Goal: Task Accomplishment & Management: Manage account settings

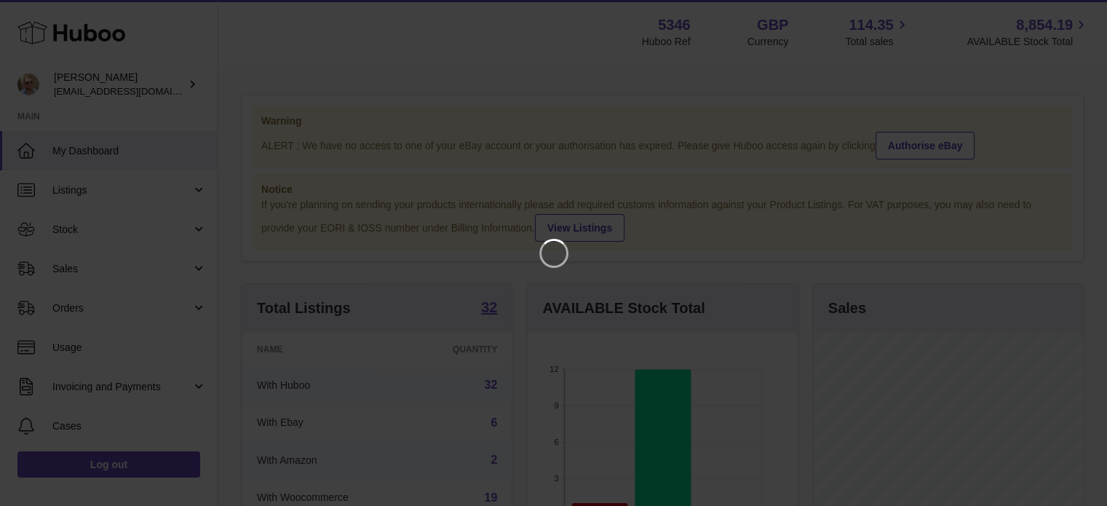
scroll to position [227, 273]
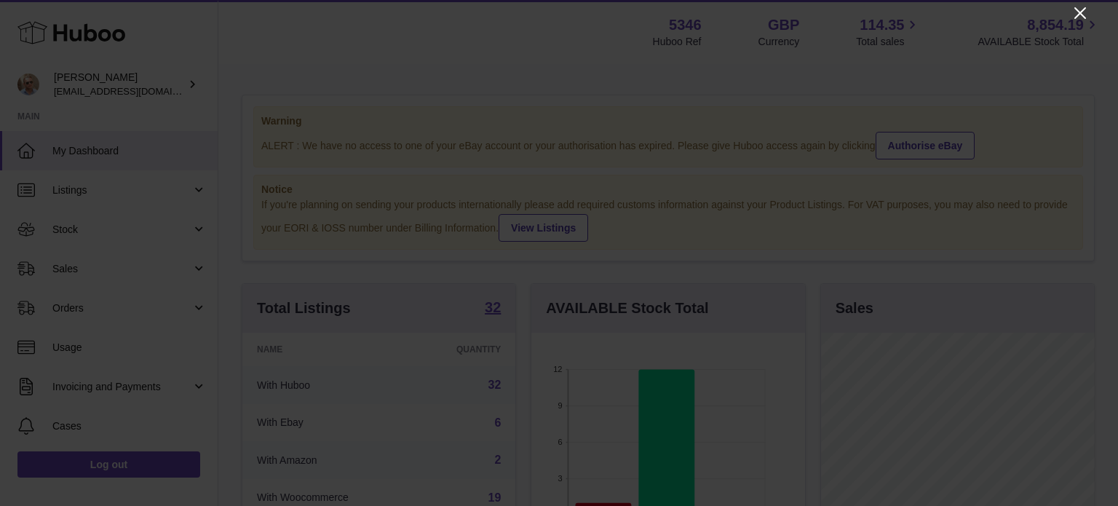
drag, startPoint x: 1075, startPoint y: 14, endPoint x: 906, endPoint y: 33, distance: 169.3
click at [1075, 14] on icon "Close" at bounding box center [1080, 12] width 17 height 17
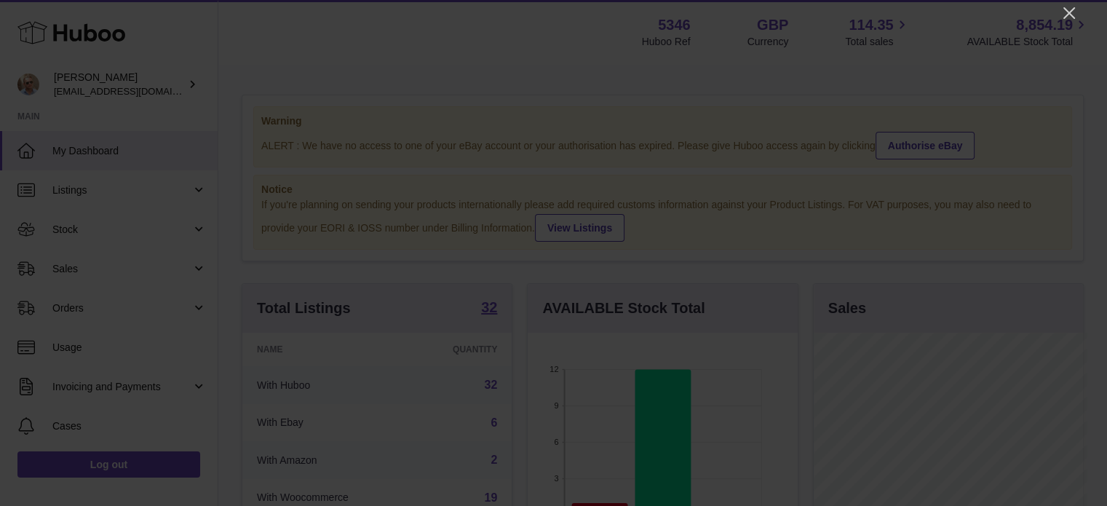
scroll to position [727853, 727810]
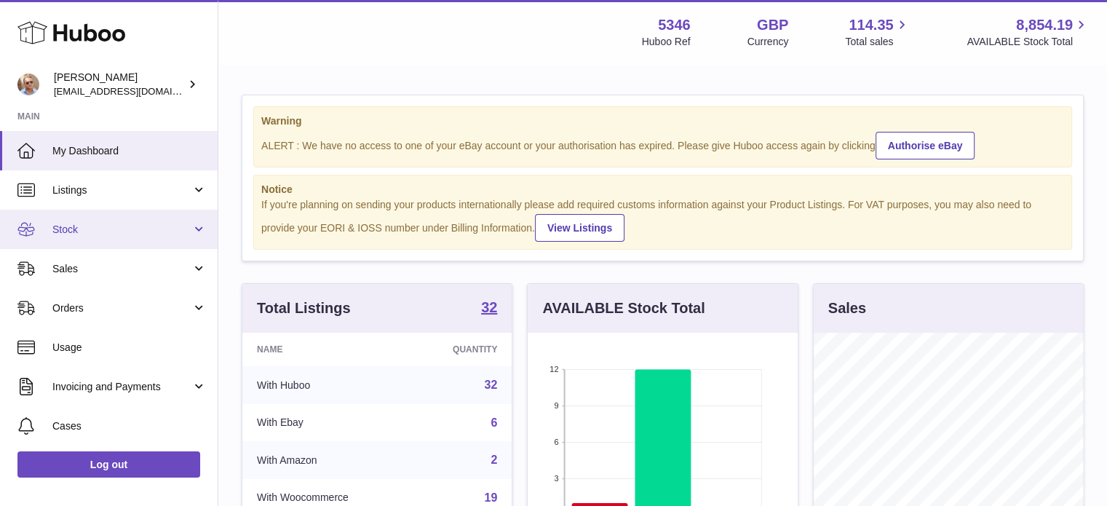
click at [82, 228] on span "Stock" at bounding box center [121, 230] width 139 height 14
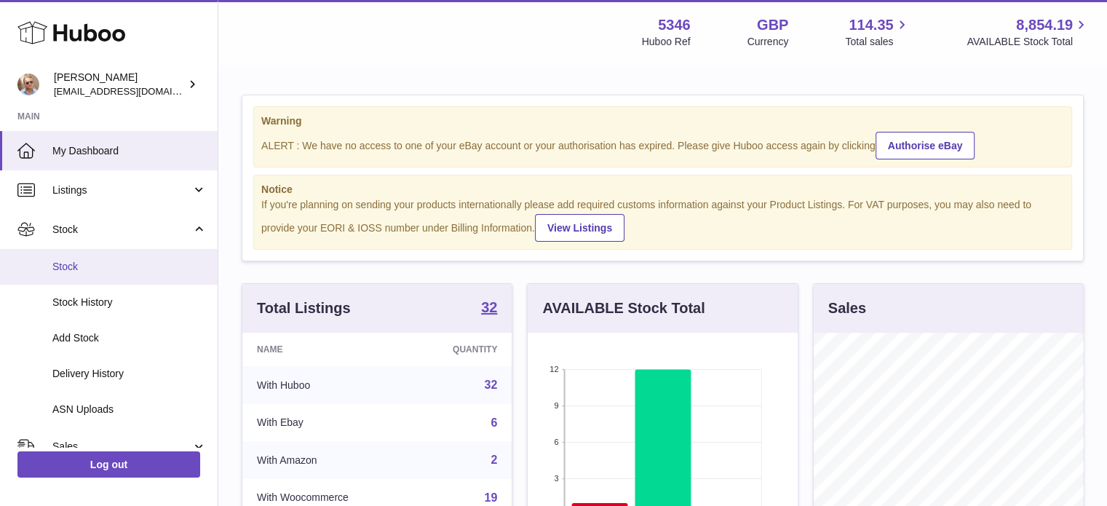
click at [79, 268] on span "Stock" at bounding box center [129, 267] width 154 height 14
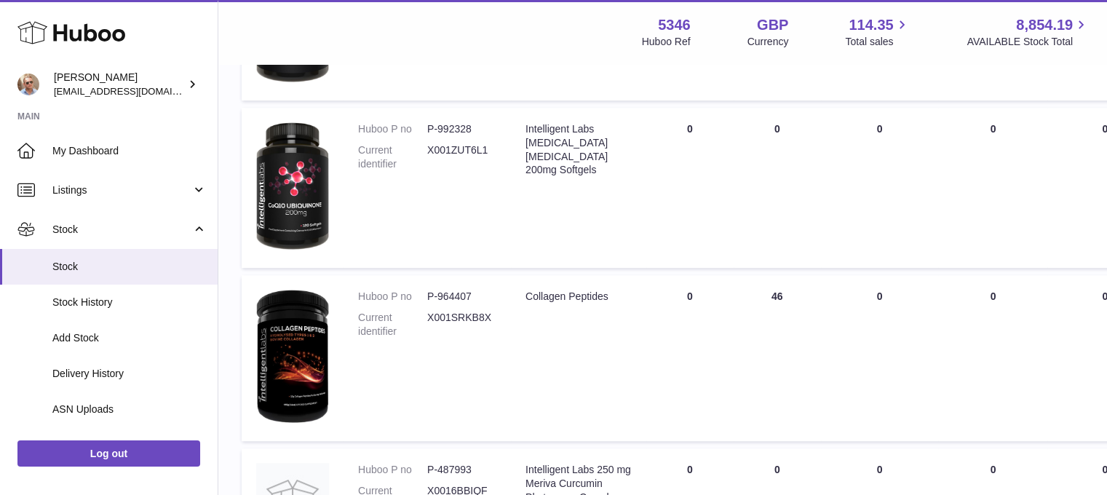
scroll to position [801, 0]
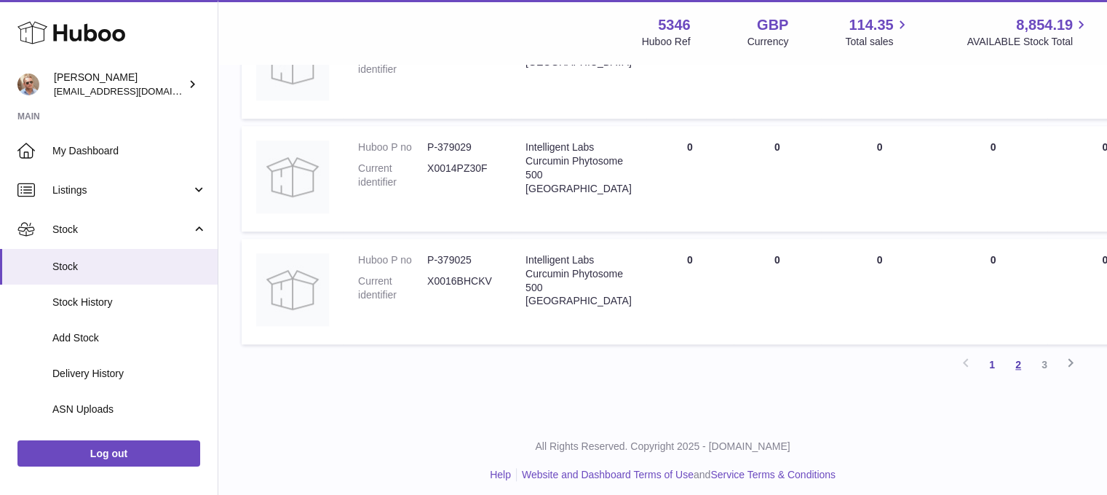
click at [1013, 370] on link "2" at bounding box center [1018, 365] width 26 height 26
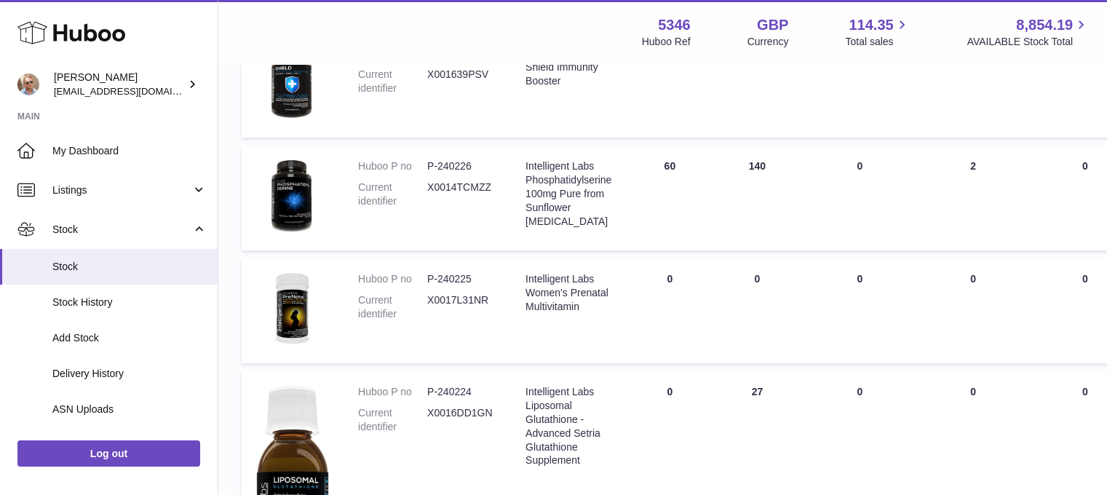
scroll to position [1085, 0]
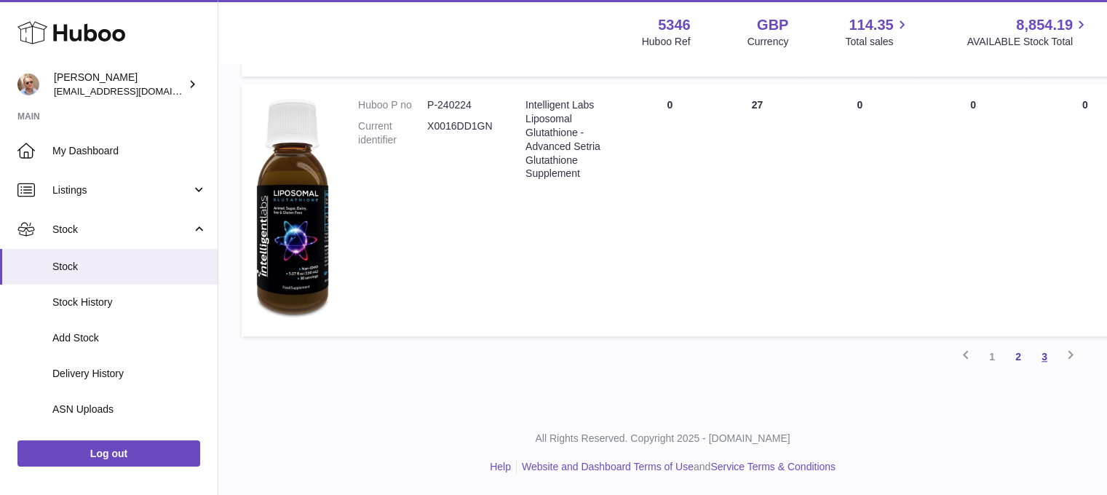
drag, startPoint x: 1055, startPoint y: 354, endPoint x: 293, endPoint y: 446, distance: 767.1
click at [1054, 354] on link "3" at bounding box center [1045, 357] width 26 height 26
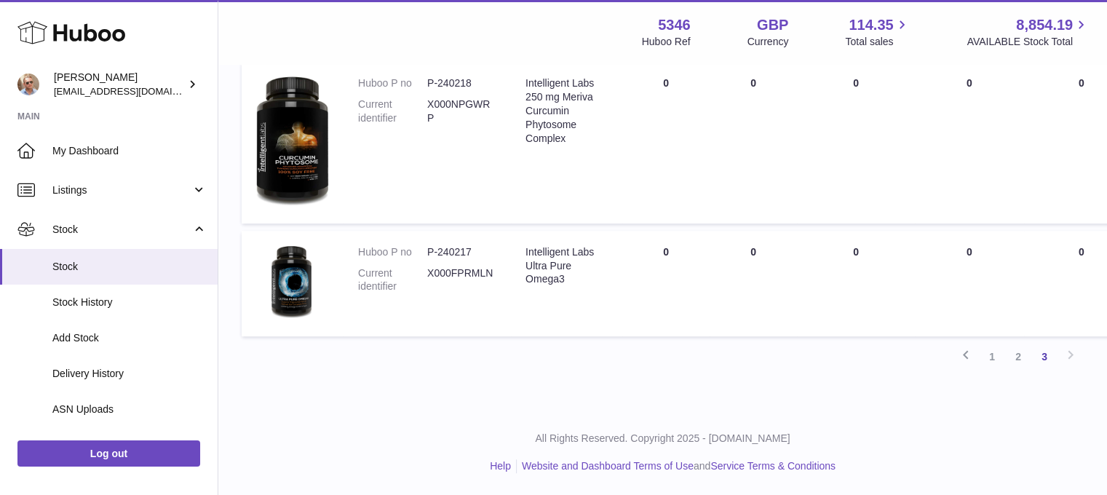
scroll to position [938, 0]
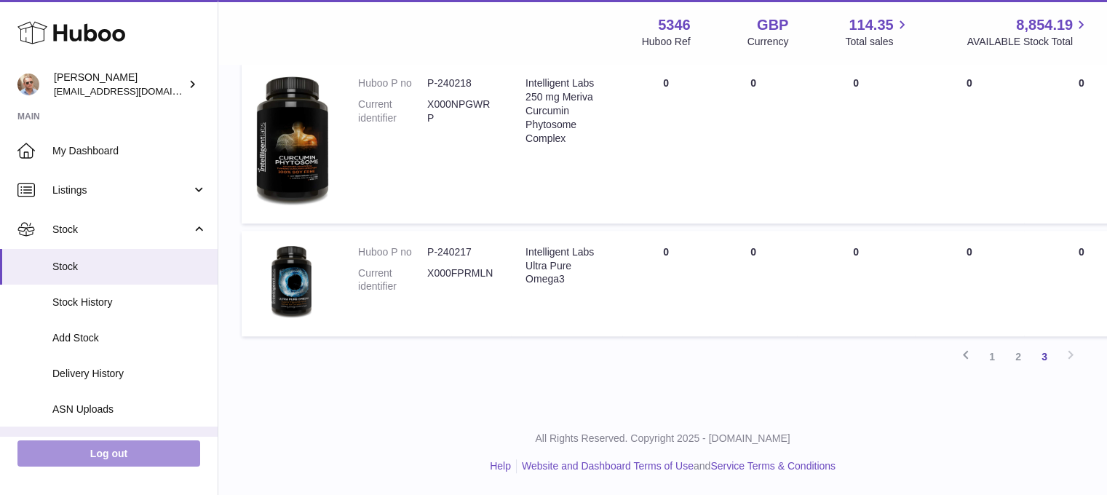
drag, startPoint x: 109, startPoint y: 467, endPoint x: 100, endPoint y: 446, distance: 23.1
click at [109, 465] on link "Log out" at bounding box center [108, 453] width 183 height 26
